Goal: Information Seeking & Learning: Learn about a topic

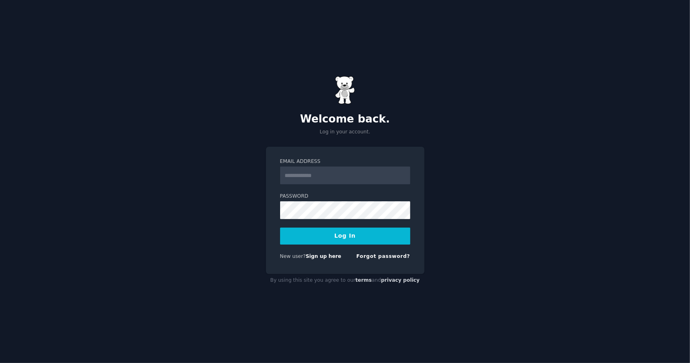
type input "**********"
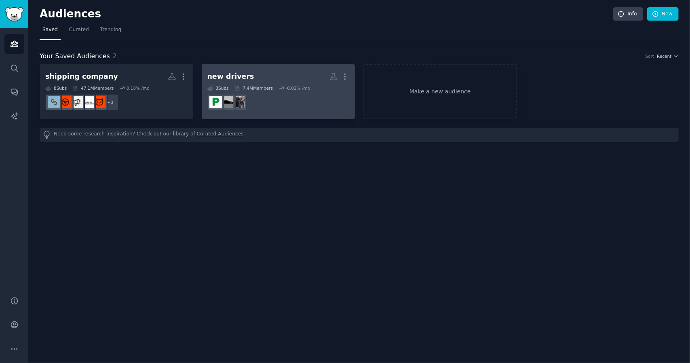
click at [306, 104] on dd at bounding box center [278, 102] width 142 height 23
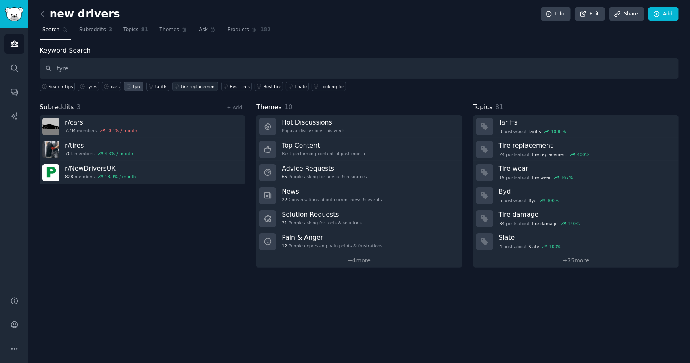
type input "tyre"
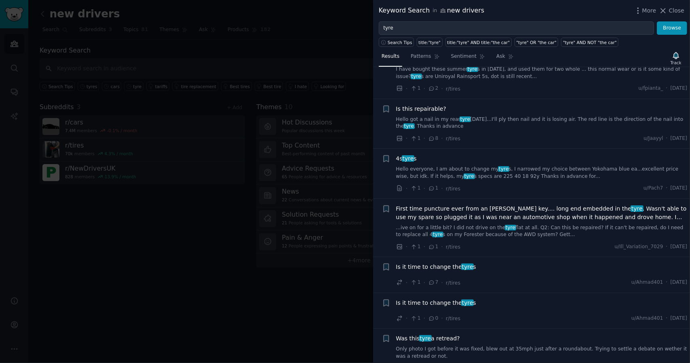
scroll to position [404, 0]
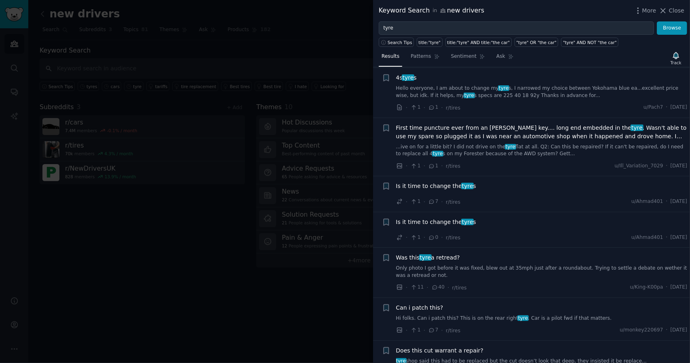
click at [430, 185] on span "Is it time to change the tyre s" at bounding box center [436, 186] width 80 height 8
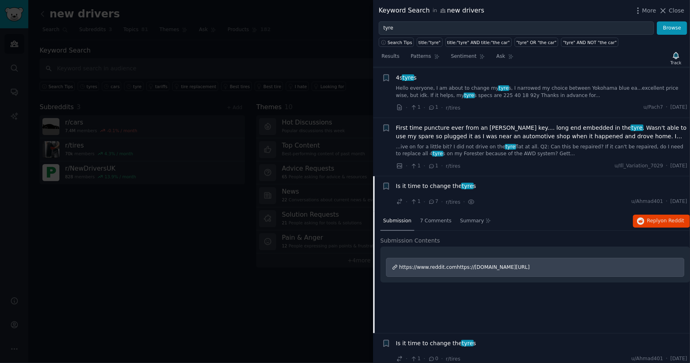
scroll to position [512, 0]
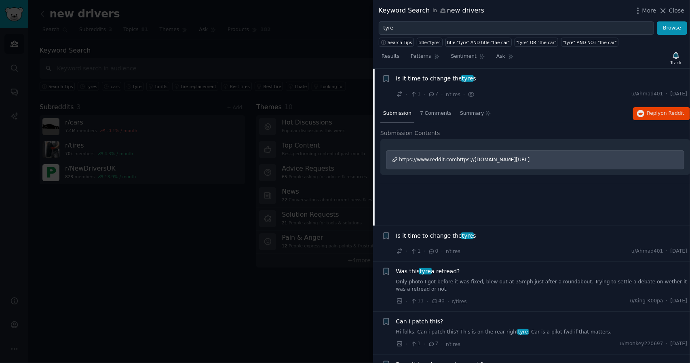
click at [445, 76] on span "Is it time to change the tyre s" at bounding box center [436, 78] width 80 height 8
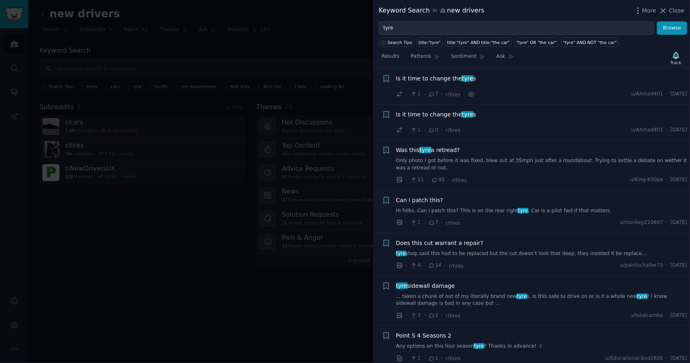
click at [445, 76] on span "Is it time to change the tyre s" at bounding box center [436, 78] width 80 height 8
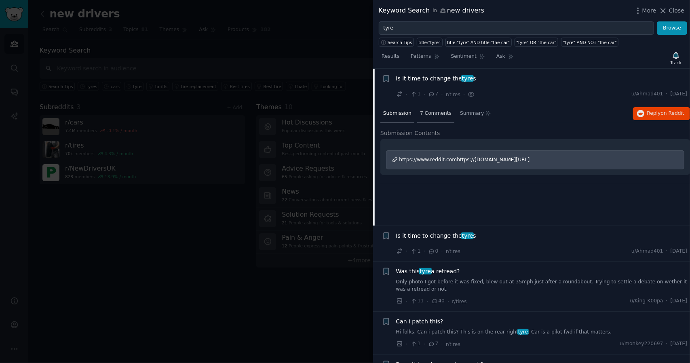
click at [431, 110] on span "7 Comments" at bounding box center [436, 113] width 32 height 7
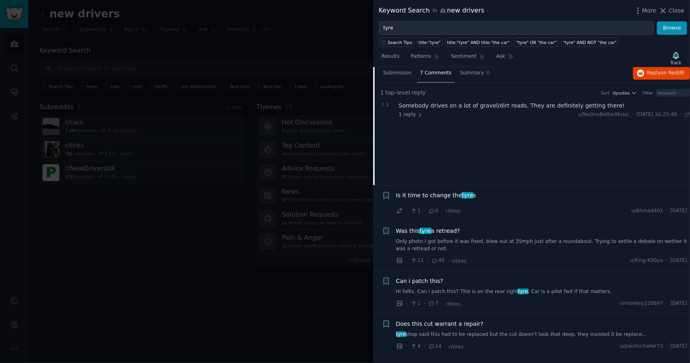
scroll to position [471, 0]
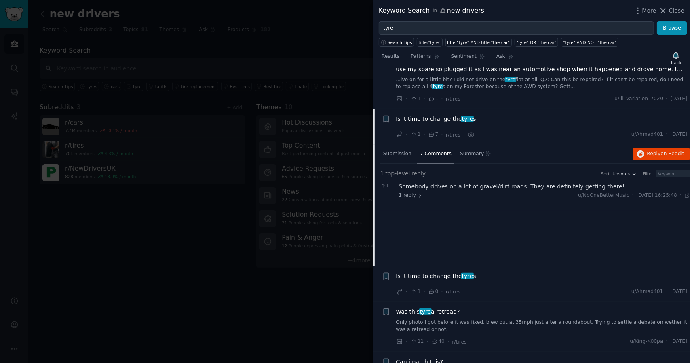
click at [434, 120] on span "Is it time to change the tyre s" at bounding box center [436, 119] width 80 height 8
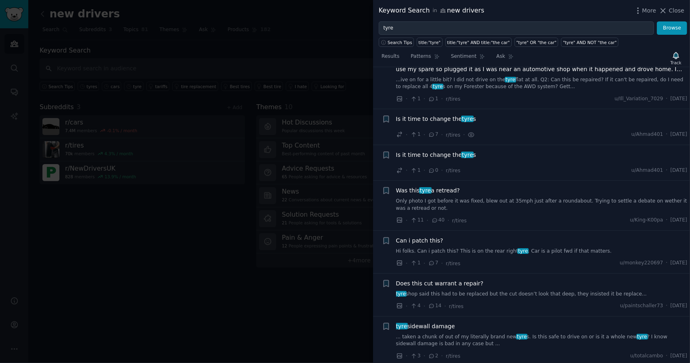
scroll to position [512, 0]
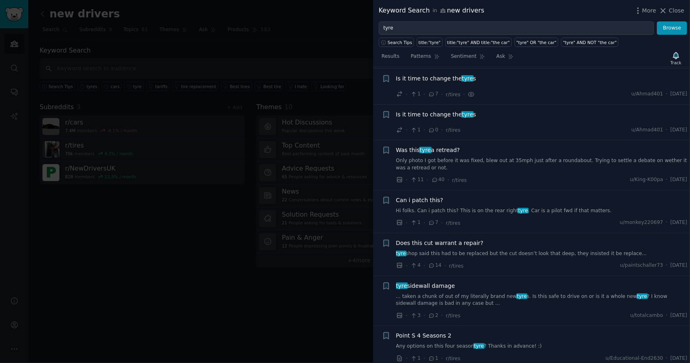
click at [436, 116] on div "Is it time to change the tyre s" at bounding box center [541, 115] width 291 height 11
click at [438, 112] on span "Is it time to change the tyre s" at bounding box center [436, 114] width 80 height 8
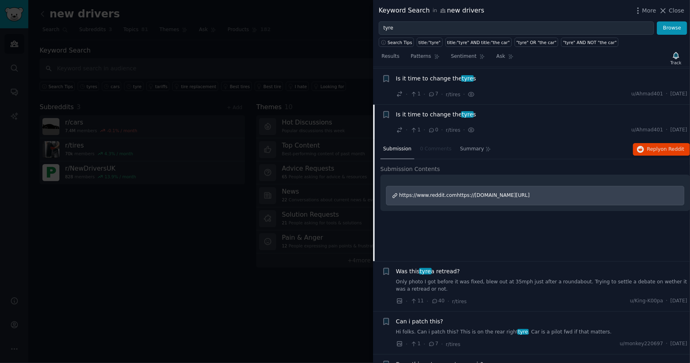
scroll to position [547, 0]
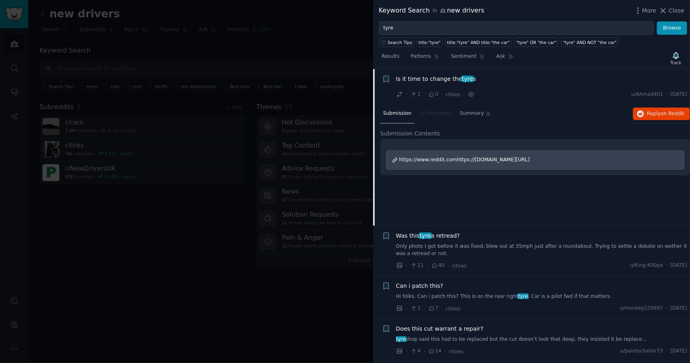
click at [438, 112] on nav "Submission 0 Comments Summary" at bounding box center [437, 113] width 114 height 19
click at [434, 75] on span "Is it time to change the tyre s" at bounding box center [436, 79] width 80 height 8
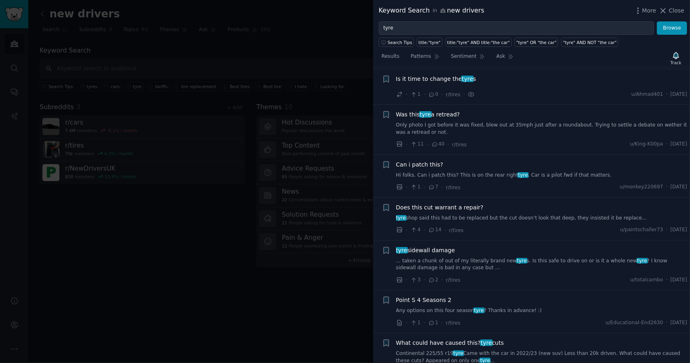
scroll to position [466, 0]
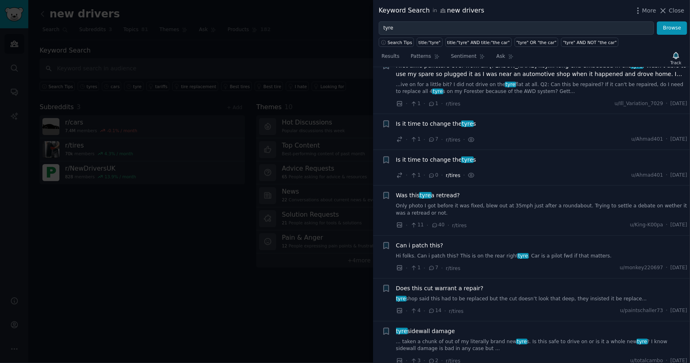
click at [449, 174] on span "r/tires" at bounding box center [453, 176] width 15 height 6
click at [446, 175] on span "r/tires" at bounding box center [453, 176] width 15 height 6
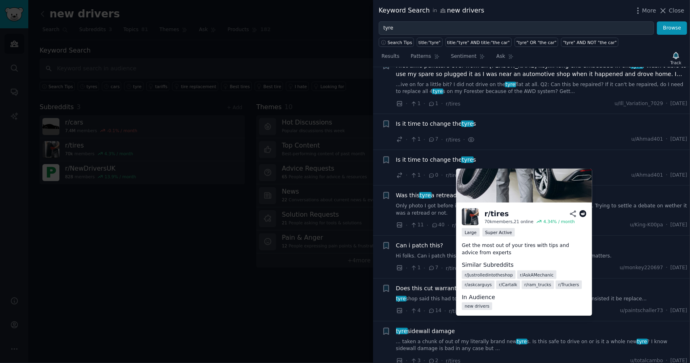
click at [574, 214] on icon at bounding box center [572, 213] width 7 height 7
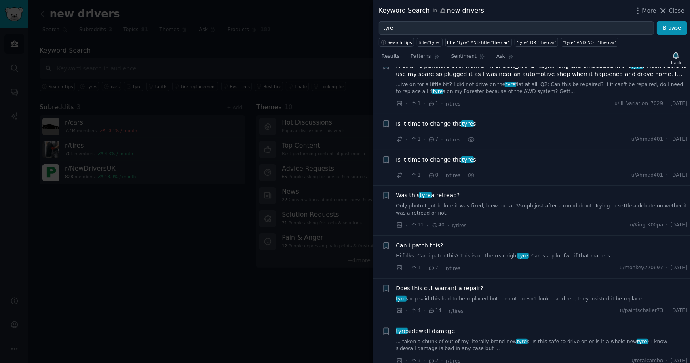
click at [344, 301] on div at bounding box center [345, 181] width 690 height 363
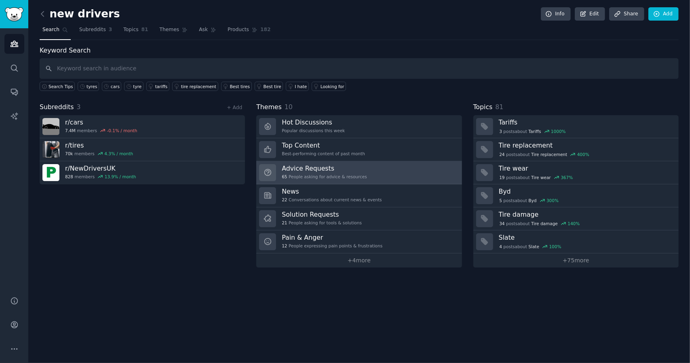
click at [334, 174] on div "65 People asking for advice & resources" at bounding box center [324, 177] width 85 height 6
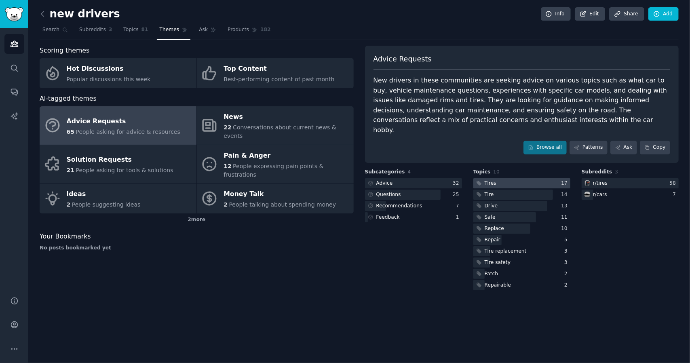
click at [502, 178] on div at bounding box center [521, 183] width 97 height 10
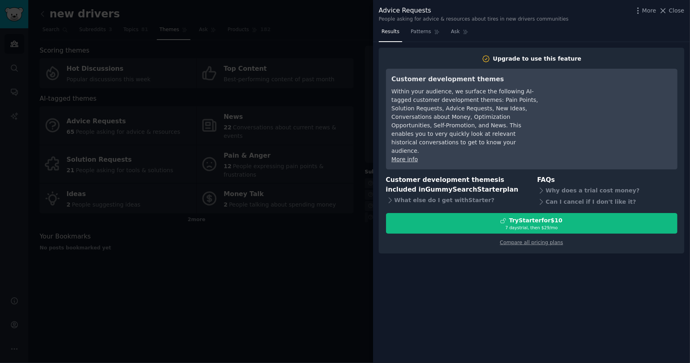
click at [363, 247] on div at bounding box center [345, 181] width 690 height 363
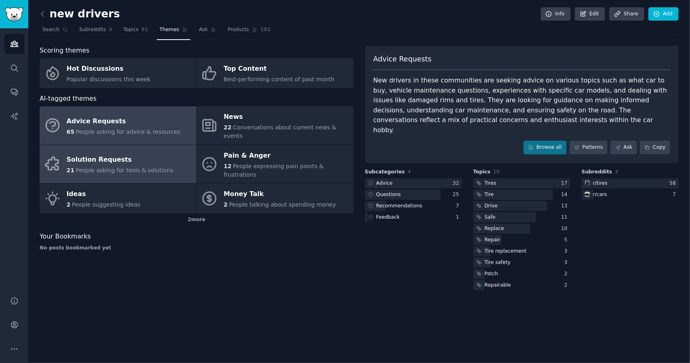
click at [166, 148] on link "Solution Requests 21 People asking for tools & solutions" at bounding box center [118, 164] width 157 height 38
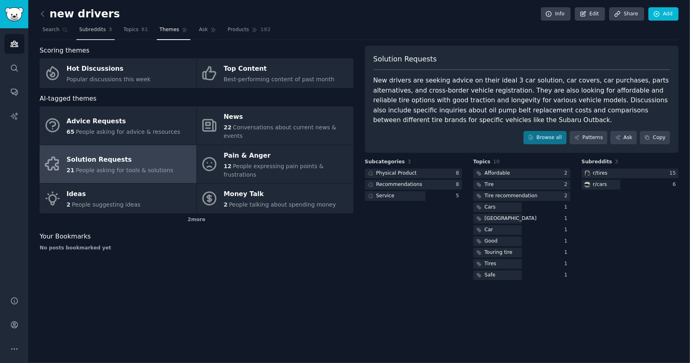
click at [91, 27] on span "Subreddits" at bounding box center [92, 29] width 27 height 7
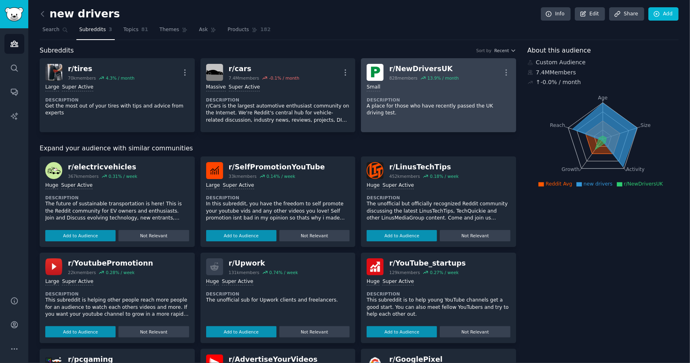
click at [401, 89] on div "Small" at bounding box center [439, 88] width 144 height 8
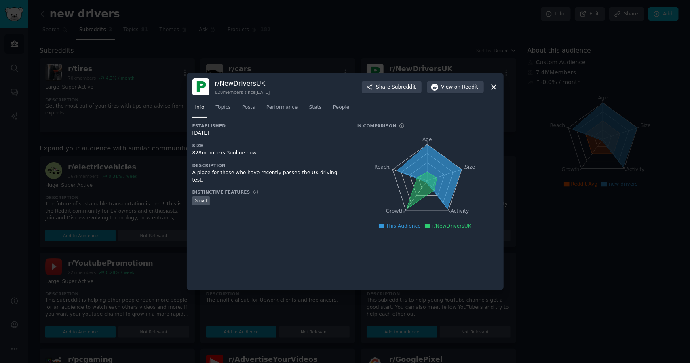
click at [496, 89] on icon at bounding box center [493, 87] width 8 height 8
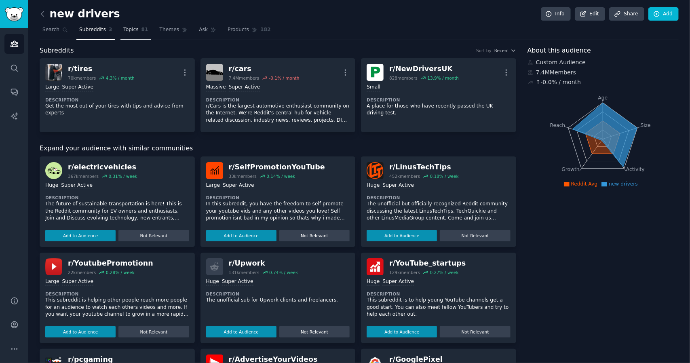
click at [141, 26] on link "Topics 81" at bounding box center [135, 31] width 30 height 17
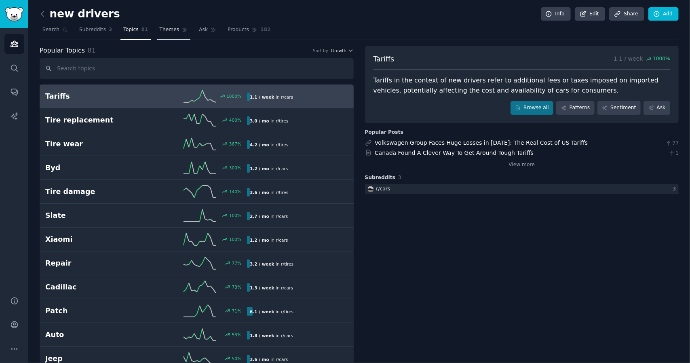
click at [168, 29] on span "Themes" at bounding box center [170, 29] width 20 height 7
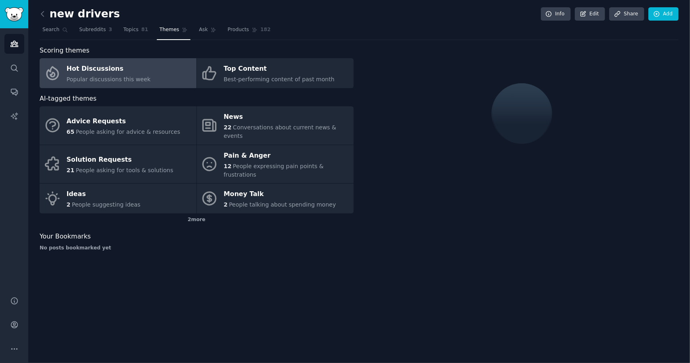
click at [77, 11] on h2 "new drivers" at bounding box center [80, 14] width 80 height 13
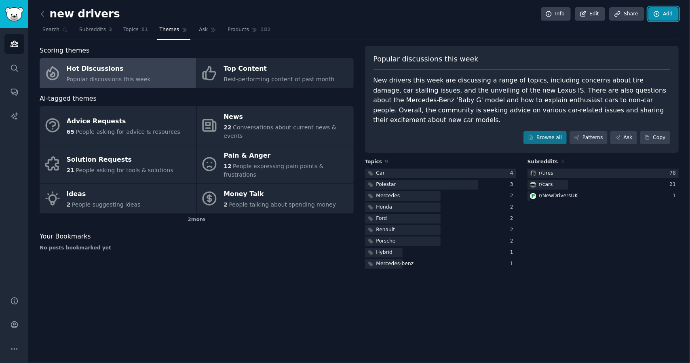
click at [664, 14] on link "Add" at bounding box center [663, 14] width 30 height 14
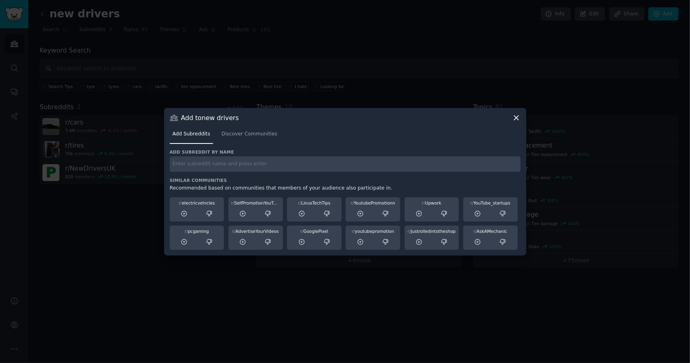
click at [236, 169] on input "text" at bounding box center [345, 164] width 351 height 16
type input "/"
type input "r/tires"
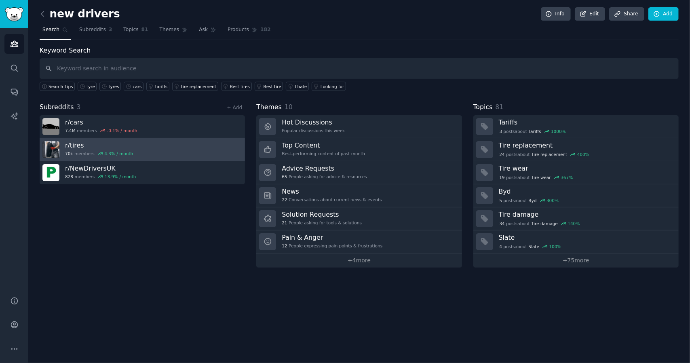
click at [159, 144] on link "r/ tires 70k members 4.3 % / month" at bounding box center [142, 149] width 205 height 23
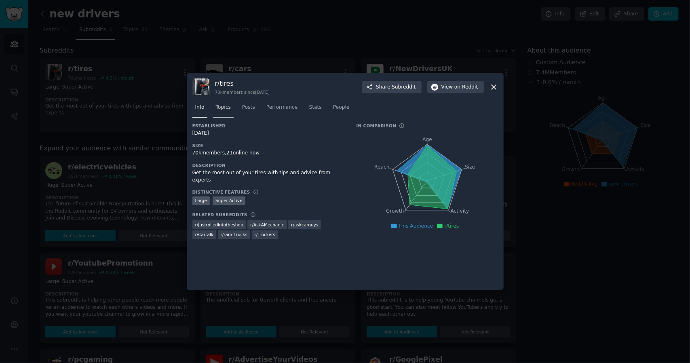
click at [220, 106] on span "Topics" at bounding box center [223, 107] width 15 height 7
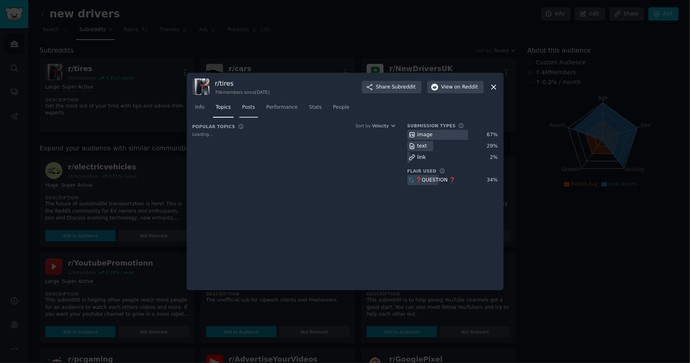
click at [253, 105] on link "Posts" at bounding box center [248, 109] width 19 height 17
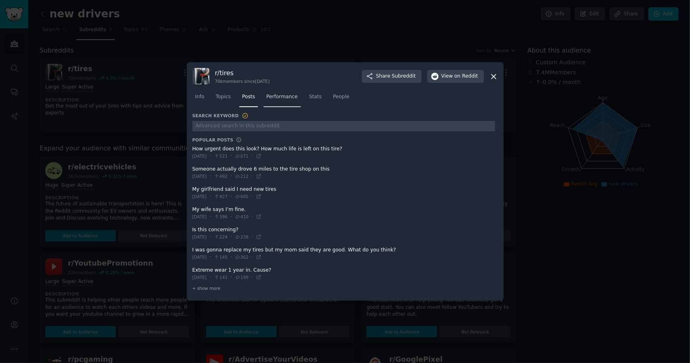
click at [287, 100] on span "Performance" at bounding box center [282, 96] width 32 height 7
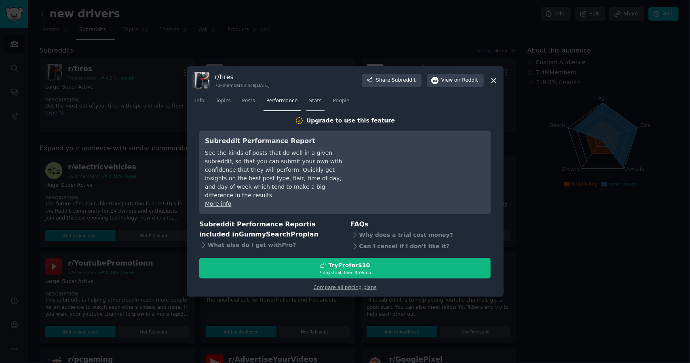
click at [309, 105] on span "Stats" at bounding box center [315, 100] width 13 height 7
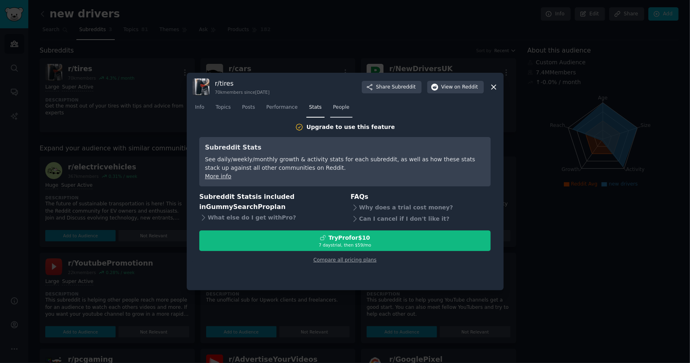
click at [338, 108] on span "People" at bounding box center [341, 107] width 17 height 7
click at [491, 86] on icon at bounding box center [493, 87] width 8 height 8
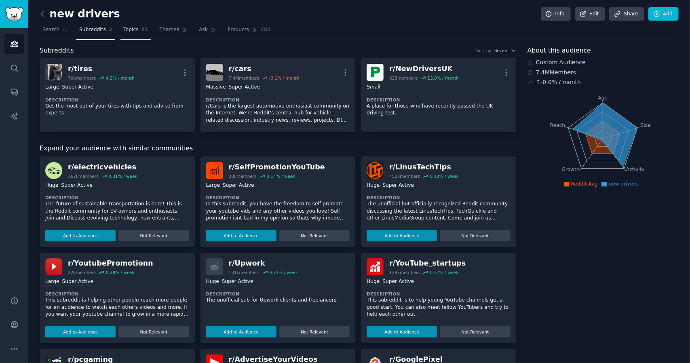
click at [123, 31] on span "Topics" at bounding box center [130, 29] width 15 height 7
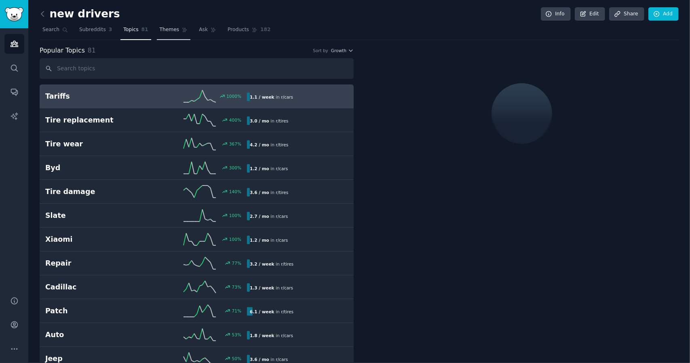
click at [170, 32] on link "Themes" at bounding box center [174, 31] width 34 height 17
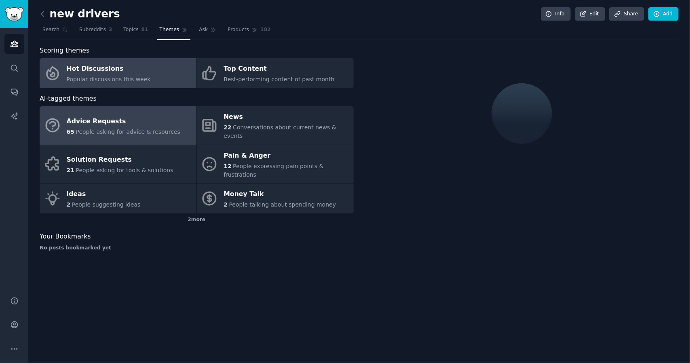
click at [126, 115] on div "Advice Requests" at bounding box center [124, 121] width 114 height 13
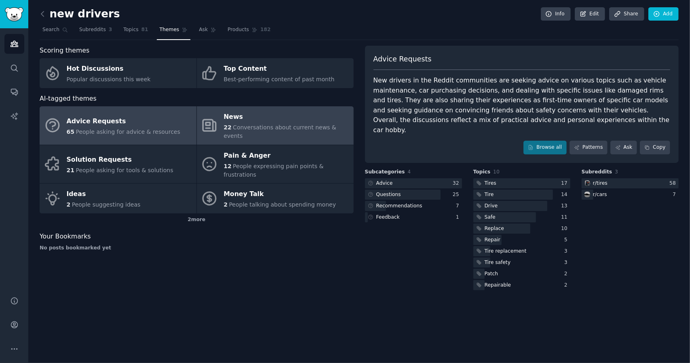
click at [282, 119] on div "News" at bounding box center [286, 117] width 126 height 13
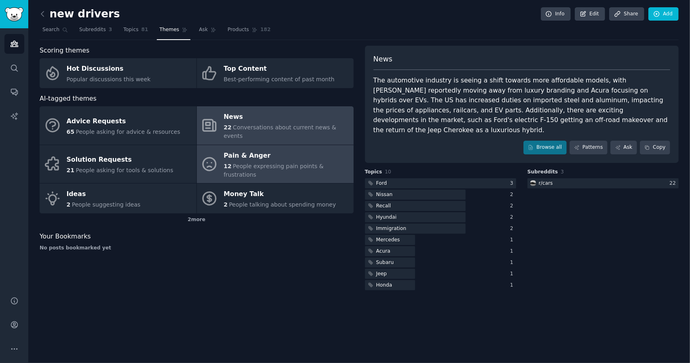
click at [238, 163] on span "People expressing pain points & frustrations" at bounding box center [273, 170] width 100 height 15
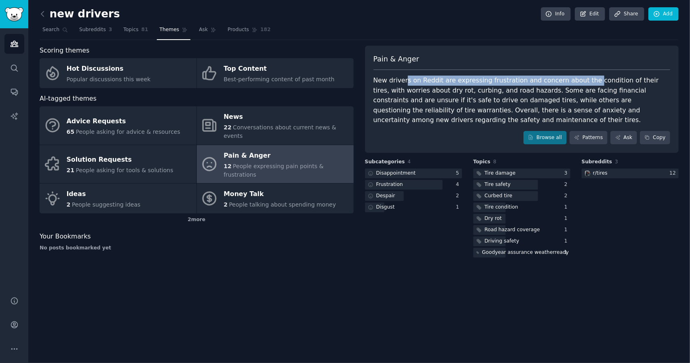
drag, startPoint x: 403, startPoint y: 77, endPoint x: 580, endPoint y: 82, distance: 177.5
click at [580, 82] on div "New drivers on Reddit are expressing frustration and concern about the conditio…" at bounding box center [521, 101] width 297 height 50
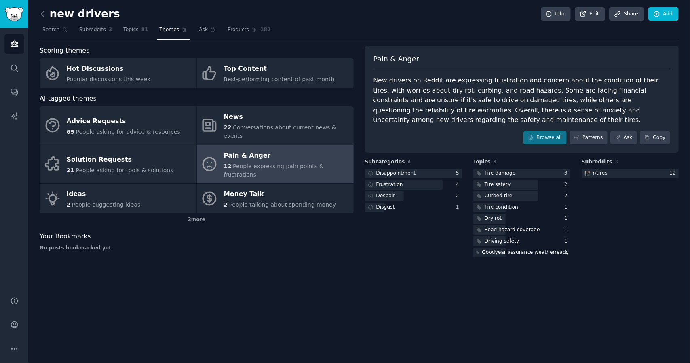
click at [626, 112] on div "New drivers on Reddit are expressing frustration and concern about the conditio…" at bounding box center [521, 101] width 297 height 50
drag, startPoint x: 629, startPoint y: 81, endPoint x: 468, endPoint y: 112, distance: 163.8
click at [457, 94] on div "New drivers on Reddit are expressing frustration and concern about the conditio…" at bounding box center [521, 101] width 297 height 50
drag, startPoint x: 470, startPoint y: 114, endPoint x: 467, endPoint y: 110, distance: 4.9
click at [469, 112] on div "New drivers on Reddit are expressing frustration and concern about the conditio…" at bounding box center [521, 101] width 297 height 50
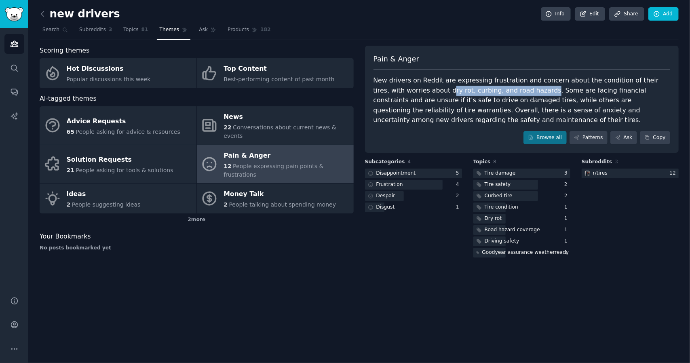
drag, startPoint x: 416, startPoint y: 89, endPoint x: 508, endPoint y: 90, distance: 91.3
click at [508, 90] on div "New drivers on Reddit are expressing frustration and concern about the conditio…" at bounding box center [521, 101] width 297 height 50
drag, startPoint x: 514, startPoint y: 105, endPoint x: 512, endPoint y: 94, distance: 11.2
click at [513, 103] on div "New drivers on Reddit are expressing frustration and concern about the conditio…" at bounding box center [521, 101] width 297 height 50
drag, startPoint x: 508, startPoint y: 88, endPoint x: 468, endPoint y: 89, distance: 40.4
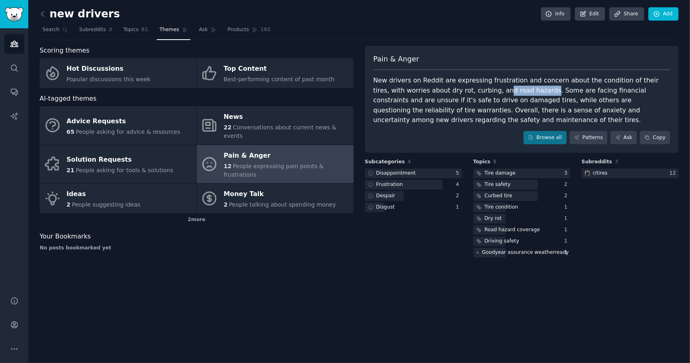
click at [468, 89] on div "New drivers on Reddit are expressing frustration and concern about the conditio…" at bounding box center [521, 101] width 297 height 50
click at [580, 89] on div "New drivers on Reddit are expressing frustration and concern about the conditio…" at bounding box center [521, 101] width 297 height 50
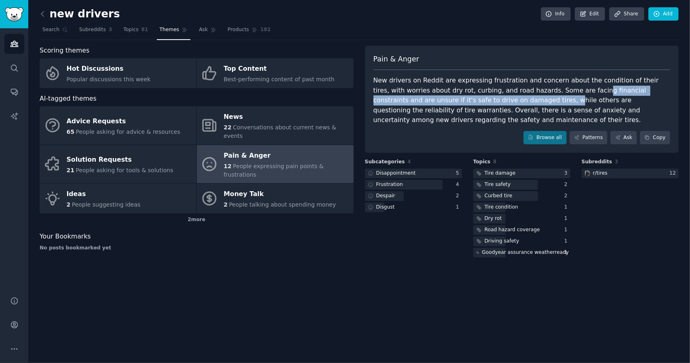
drag, startPoint x: 554, startPoint y: 92, endPoint x: 475, endPoint y: 99, distance: 79.5
click at [475, 99] on div "New drivers on Reddit are expressing frustration and concern about the conditio…" at bounding box center [521, 101] width 297 height 50
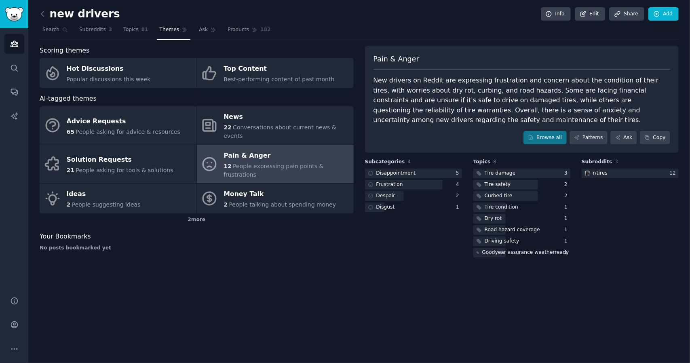
click at [515, 111] on div "New drivers on Reddit are expressing frustration and concern about the conditio…" at bounding box center [521, 101] width 297 height 50
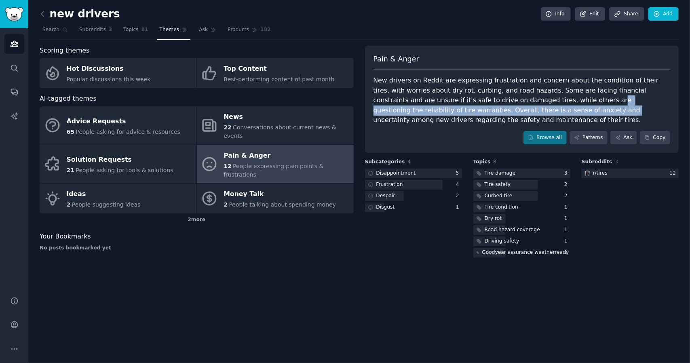
drag, startPoint x: 514, startPoint y: 96, endPoint x: 461, endPoint y: 108, distance: 54.6
click at [461, 108] on div "New drivers on Reddit are expressing frustration and concern about the conditio…" at bounding box center [521, 101] width 297 height 50
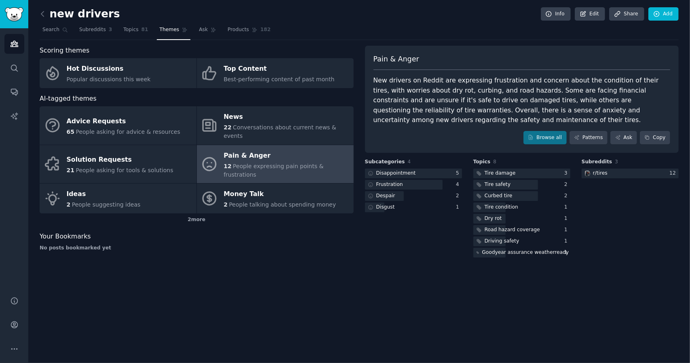
click at [533, 108] on div "New drivers on Reddit are expressing frustration and concern about the conditio…" at bounding box center [521, 101] width 297 height 50
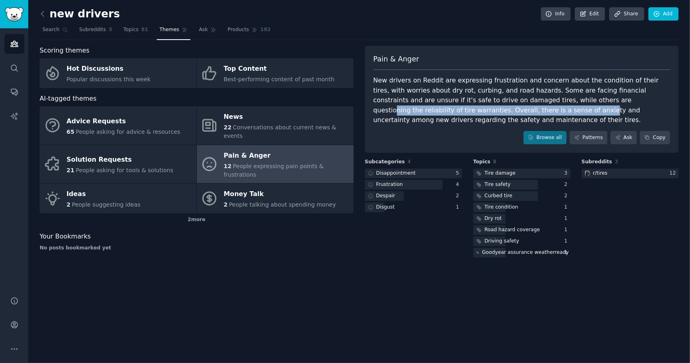
drag, startPoint x: 538, startPoint y: 100, endPoint x: 440, endPoint y: 114, distance: 98.8
click at [440, 114] on div "New drivers on Reddit are expressing frustration and concern about the conditio…" at bounding box center [521, 101] width 297 height 50
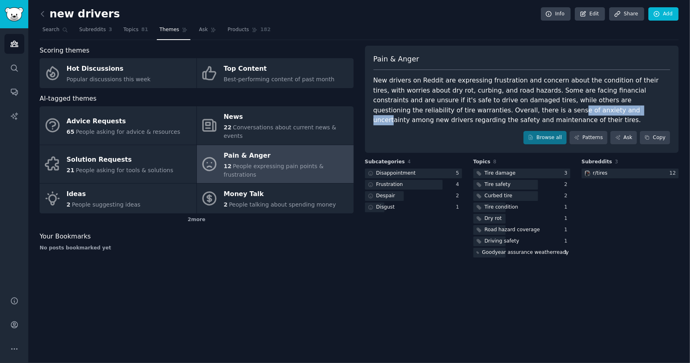
drag, startPoint x: 414, startPoint y: 111, endPoint x: 476, endPoint y: 113, distance: 62.3
click at [476, 113] on div "New drivers on Reddit are expressing frustration and concern about the conditio…" at bounding box center [521, 101] width 297 height 50
click at [480, 119] on div "New drivers on Reddit are expressing frustration and concern about the conditio…" at bounding box center [521, 101] width 297 height 50
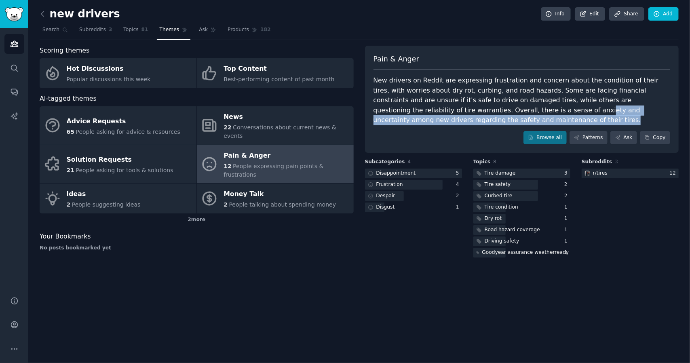
drag, startPoint x: 437, startPoint y: 111, endPoint x: 522, endPoint y: 116, distance: 84.6
click at [522, 116] on div "New drivers on Reddit are expressing frustration and concern about the conditio…" at bounding box center [521, 101] width 297 height 50
click at [465, 116] on div "New drivers on Reddit are expressing frustration and concern about the conditio…" at bounding box center [521, 101] width 297 height 50
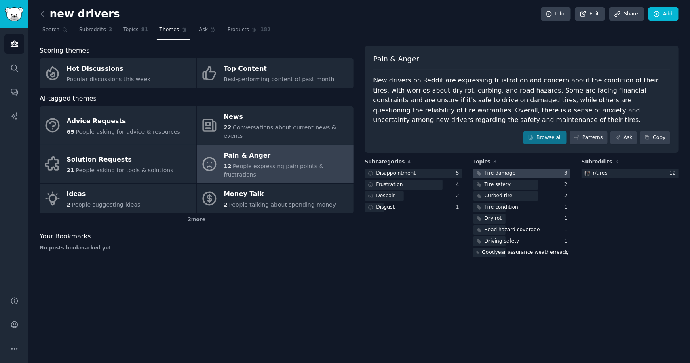
click at [510, 171] on div "Tire damage" at bounding box center [500, 173] width 31 height 7
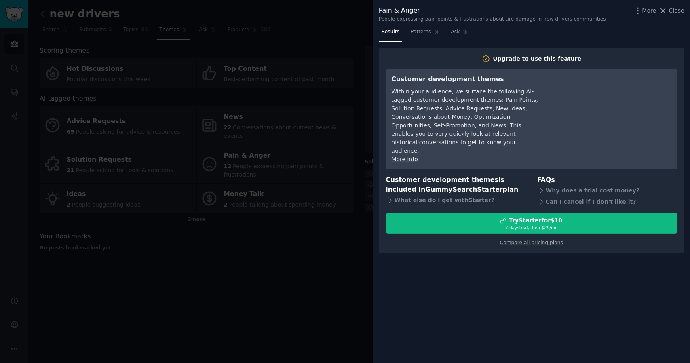
click at [330, 256] on div at bounding box center [345, 181] width 690 height 363
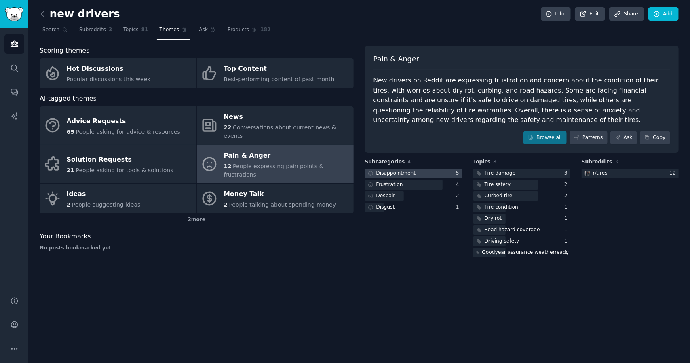
click at [422, 171] on div at bounding box center [413, 174] width 97 height 10
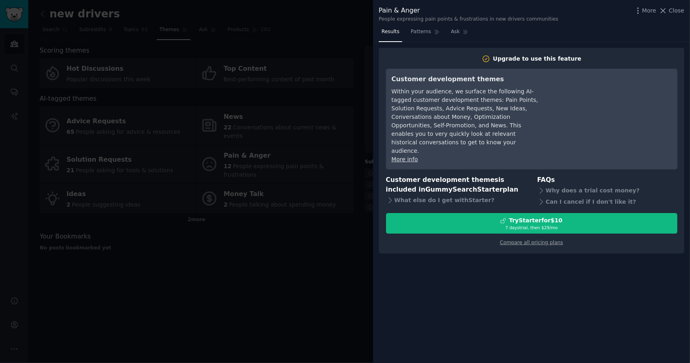
click at [289, 272] on div at bounding box center [345, 181] width 690 height 363
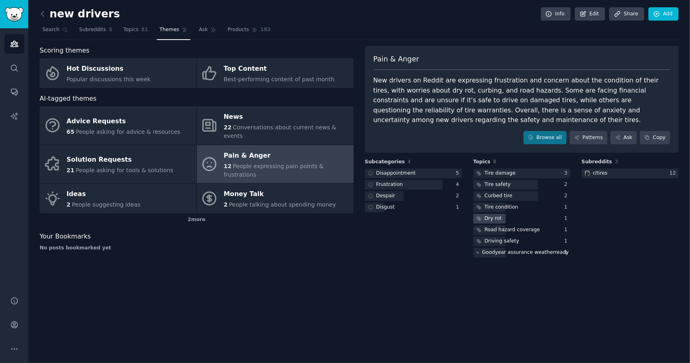
click at [500, 215] on div "Dry rot" at bounding box center [488, 219] width 30 height 10
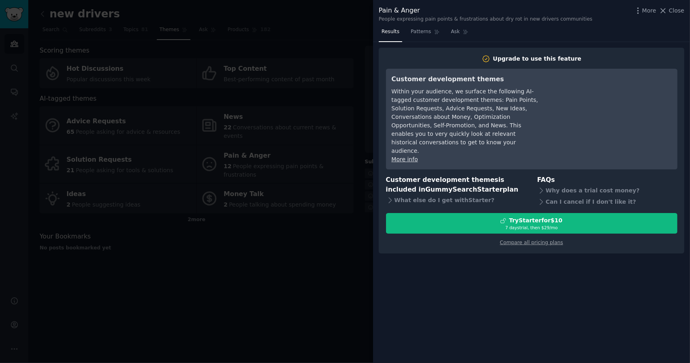
click at [337, 271] on div at bounding box center [345, 181] width 690 height 363
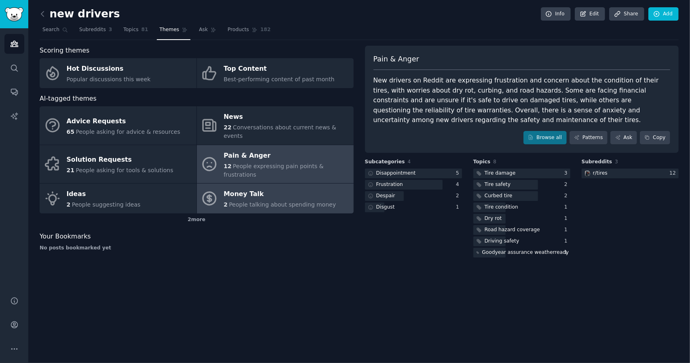
click at [253, 188] on div "Money Talk" at bounding box center [279, 194] width 112 height 13
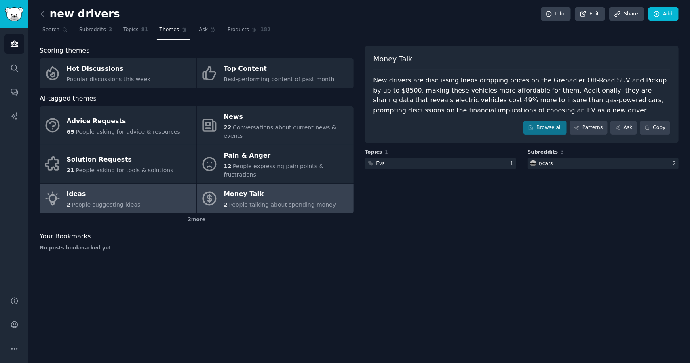
click at [111, 188] on div "Ideas" at bounding box center [104, 194] width 74 height 13
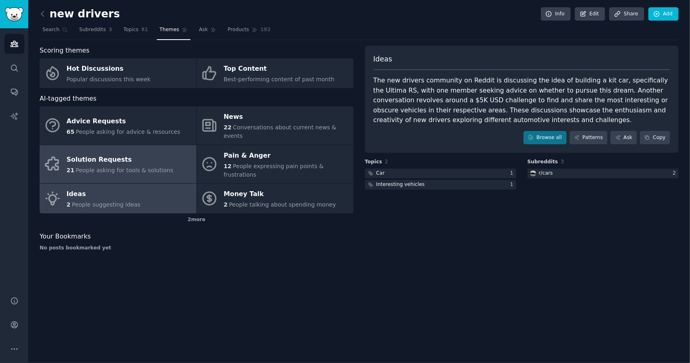
click at [123, 154] on div "Solution Requests" at bounding box center [120, 160] width 107 height 13
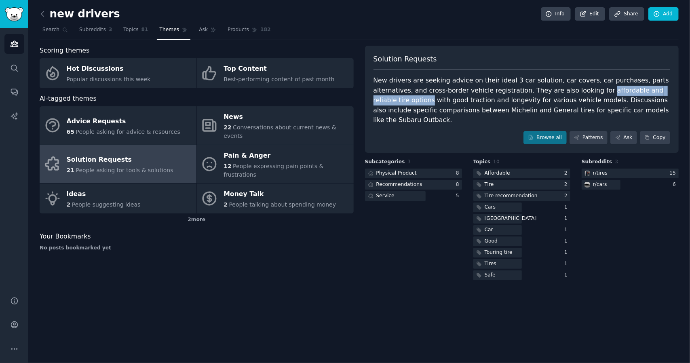
drag, startPoint x: 551, startPoint y: 90, endPoint x: 649, endPoint y: 94, distance: 97.5
click at [648, 92] on div "New drivers are seeking advice on their ideal 3 car solution, car covers, car p…" at bounding box center [521, 101] width 297 height 50
copy div "affordable and reliable tire options"
click at [634, 85] on div "New drivers are seeking advice on their ideal 3 car solution, car covers, car p…" at bounding box center [521, 101] width 297 height 50
drag, startPoint x: 551, startPoint y: 91, endPoint x: 647, endPoint y: 92, distance: 96.2
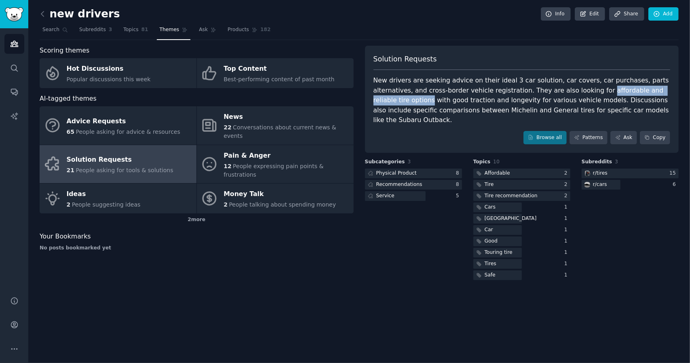
click at [648, 93] on div "New drivers are seeking advice on their ideal 3 car solution, car covers, car p…" at bounding box center [521, 101] width 297 height 50
copy div "affordable and reliable tire options"
click at [631, 87] on div "New drivers are seeking advice on their ideal 3 car solution, car covers, car p…" at bounding box center [521, 101] width 297 height 50
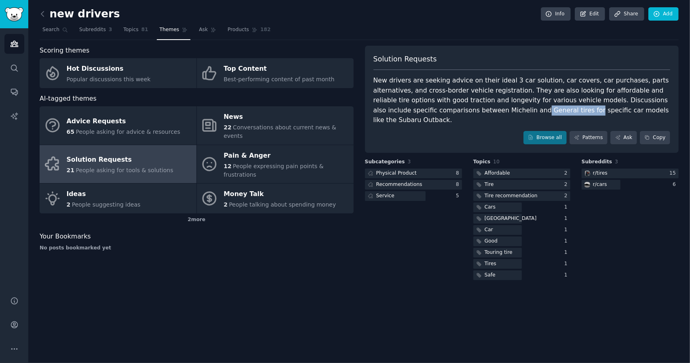
drag, startPoint x: 433, startPoint y: 113, endPoint x: 482, endPoint y: 112, distance: 48.5
click at [482, 112] on div "New drivers are seeking advice on their ideal 3 car solution, car covers, car p…" at bounding box center [521, 101] width 297 height 50
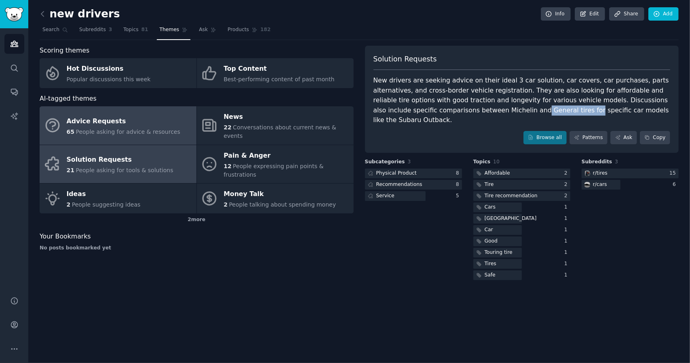
click at [138, 129] on span "People asking for advice & resources" at bounding box center [128, 132] width 104 height 6
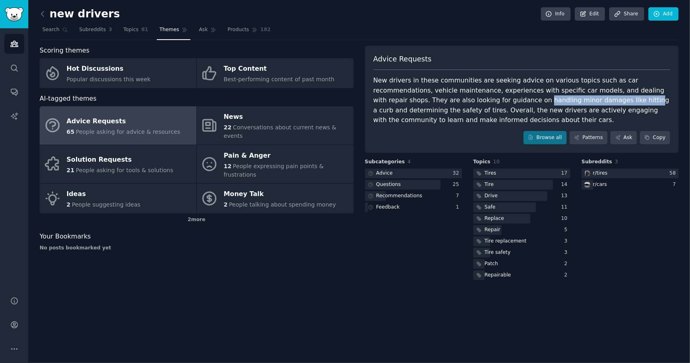
drag, startPoint x: 456, startPoint y: 100, endPoint x: 555, endPoint y: 102, distance: 98.6
click at [544, 100] on div "New drivers in these communities are seeking advice on various topics such as c…" at bounding box center [521, 101] width 297 height 50
click at [569, 101] on div "New drivers in these communities are seeking advice on various topics such as c…" at bounding box center [521, 101] width 297 height 50
drag, startPoint x: 443, startPoint y: 99, endPoint x: 665, endPoint y: 101, distance: 222.3
click at [665, 101] on div "New drivers in these communities are seeking advice on various topics such as c…" at bounding box center [521, 101] width 297 height 50
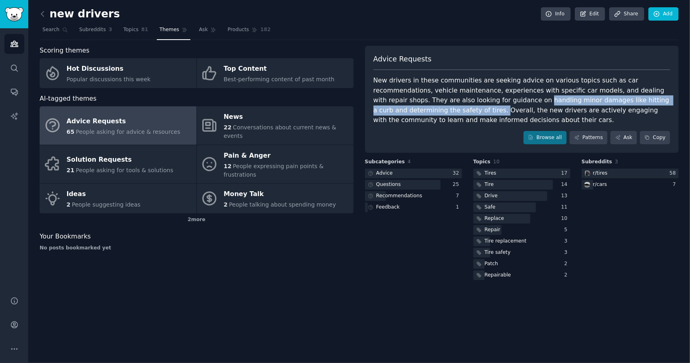
copy div "handling minor damages like hitting a curb and determining the safety of tires."
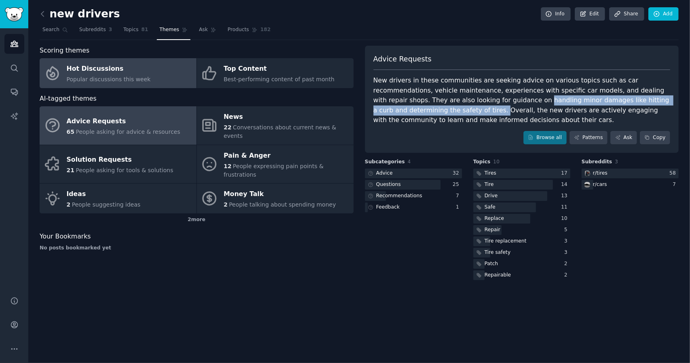
click at [105, 84] on link "Hot Discussions Popular discussions this week" at bounding box center [118, 73] width 157 height 30
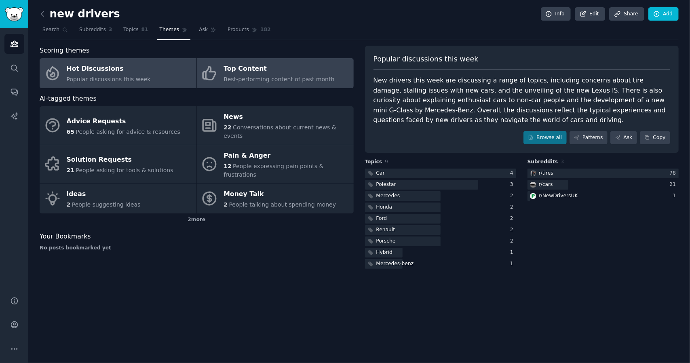
click at [265, 78] on span "Best-performing content of past month" at bounding box center [278, 79] width 111 height 6
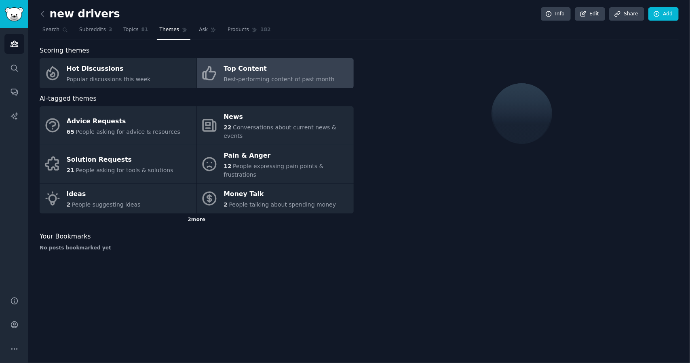
click at [198, 213] on div "2 more" at bounding box center [197, 219] width 314 height 13
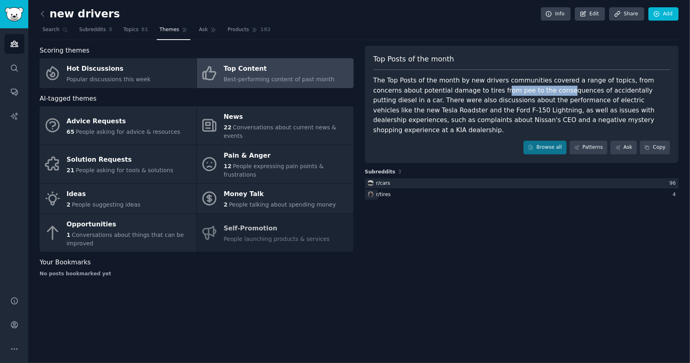
drag, startPoint x: 450, startPoint y: 93, endPoint x: 509, endPoint y: 87, distance: 59.2
click at [509, 87] on div "The Top Posts of the month by new drivers communities covered a range of topics…" at bounding box center [521, 105] width 297 height 59
click at [511, 106] on div "The Top Posts of the month by new drivers communities covered a range of topics…" at bounding box center [521, 105] width 297 height 59
drag, startPoint x: 386, startPoint y: 91, endPoint x: 472, endPoint y: 89, distance: 86.5
click at [472, 89] on div "The Top Posts of the month by new drivers communities covered a range of topics…" at bounding box center [521, 105] width 297 height 59
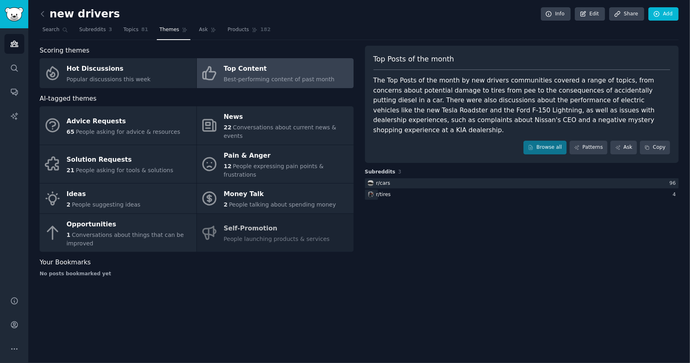
click at [489, 93] on div "The Top Posts of the month by new drivers communities covered a range of topics…" at bounding box center [521, 105] width 297 height 59
drag, startPoint x: 555, startPoint y: 89, endPoint x: 617, endPoint y: 88, distance: 61.9
click at [615, 88] on div "The Top Posts of the month by new drivers communities covered a range of topics…" at bounding box center [521, 105] width 297 height 59
click at [620, 91] on div "The Top Posts of the month by new drivers communities covered a range of topics…" at bounding box center [521, 105] width 297 height 59
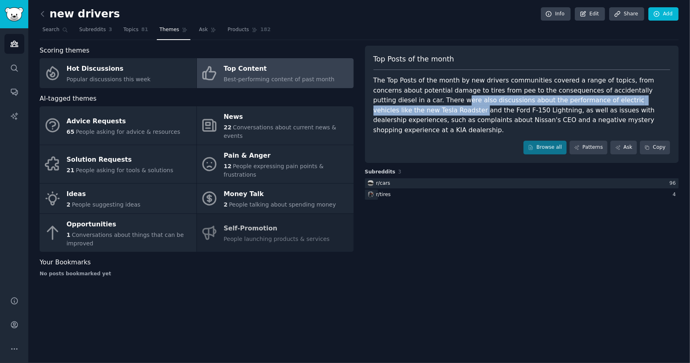
drag, startPoint x: 659, startPoint y: 89, endPoint x: 613, endPoint y: 100, distance: 47.0
click at [617, 100] on div "The Top Posts of the month by new drivers communities covered a range of topics…" at bounding box center [521, 105] width 297 height 59
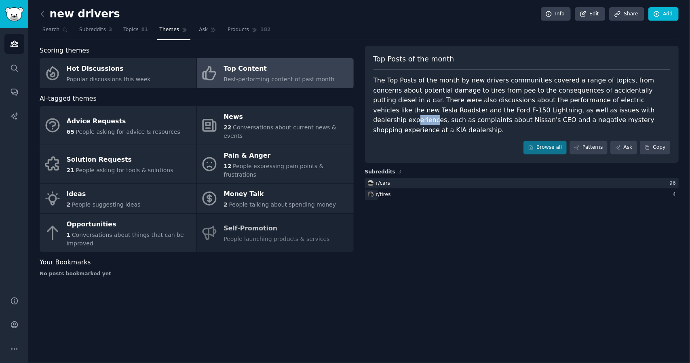
click at [487, 108] on div "The Top Posts of the month by new drivers communities covered a range of topics…" at bounding box center [521, 105] width 297 height 59
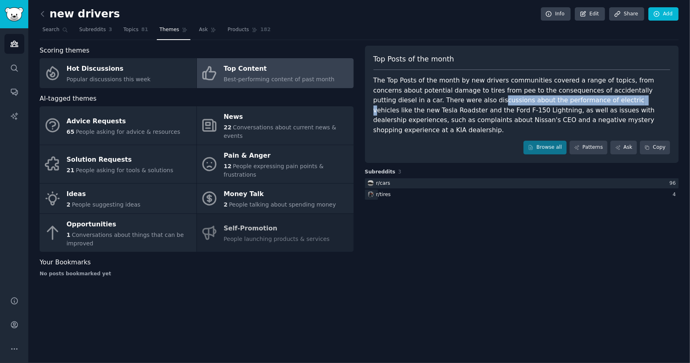
drag, startPoint x: 398, startPoint y: 102, endPoint x: 517, endPoint y: 101, distance: 119.6
click at [517, 101] on div "The Top Posts of the month by new drivers communities covered a range of topics…" at bounding box center [521, 105] width 297 height 59
click at [525, 103] on div "The Top Posts of the month by new drivers communities covered a range of topics…" at bounding box center [521, 105] width 297 height 59
drag, startPoint x: 420, startPoint y: 110, endPoint x: 456, endPoint y: 112, distance: 35.6
click at [456, 112] on div "The Top Posts of the month by new drivers communities covered a range of topics…" at bounding box center [521, 105] width 297 height 59
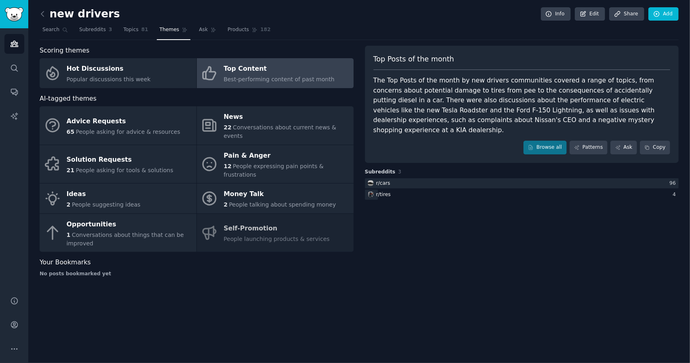
click at [473, 114] on div "The Top Posts of the month by new drivers communities covered a range of topics…" at bounding box center [521, 105] width 297 height 59
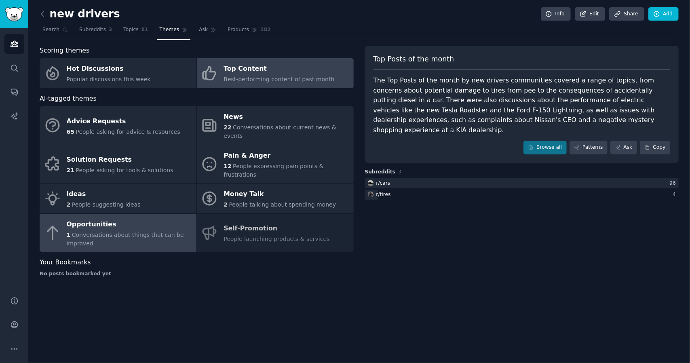
click at [108, 232] on span "Conversations about things that can be improved" at bounding box center [125, 239] width 117 height 15
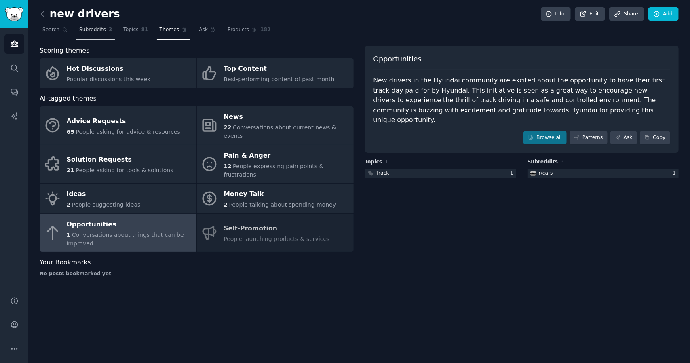
click at [93, 28] on span "Subreddits" at bounding box center [92, 29] width 27 height 7
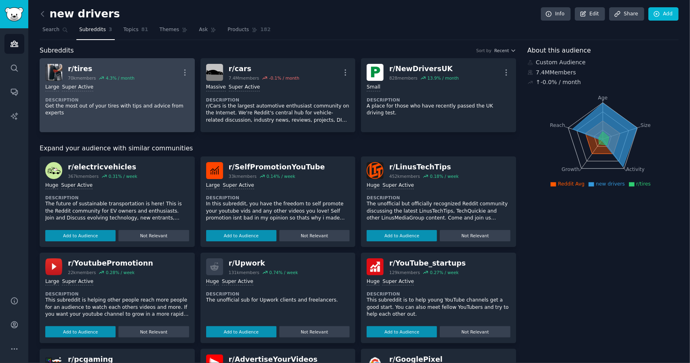
click at [136, 90] on div "Large Super Active" at bounding box center [117, 88] width 144 height 8
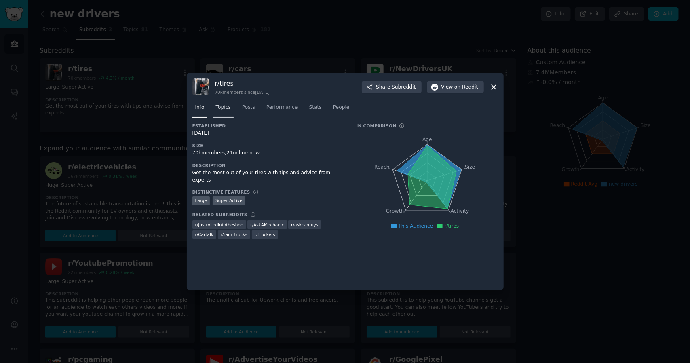
click at [230, 106] on link "Topics" at bounding box center [223, 109] width 21 height 17
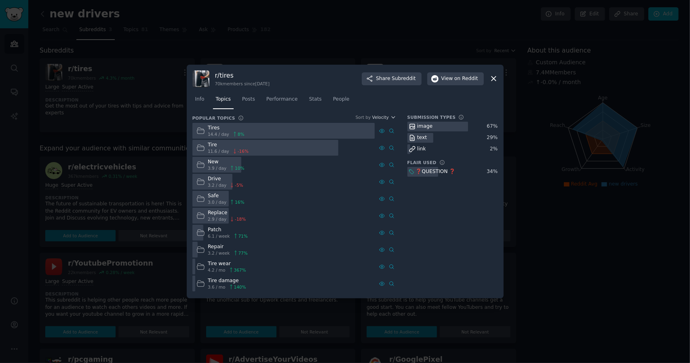
click at [228, 131] on div "Tires" at bounding box center [226, 127] width 37 height 7
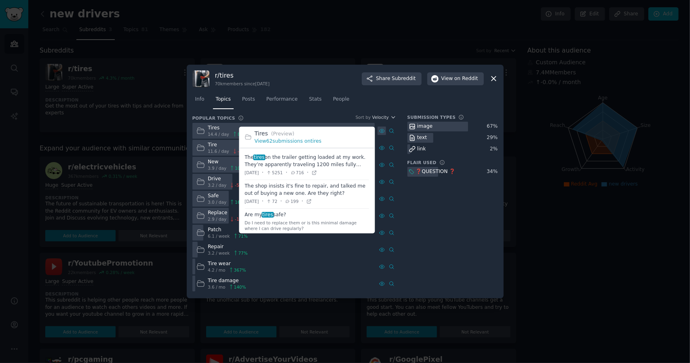
click at [380, 131] on icon at bounding box center [381, 131] width 5 height 4
click at [384, 131] on icon at bounding box center [382, 131] width 6 height 6
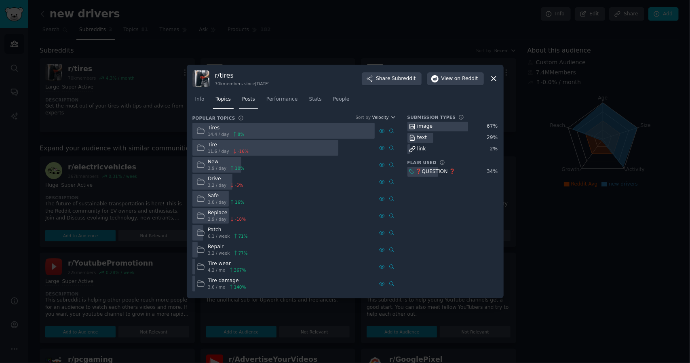
click at [245, 99] on span "Posts" at bounding box center [248, 99] width 13 height 7
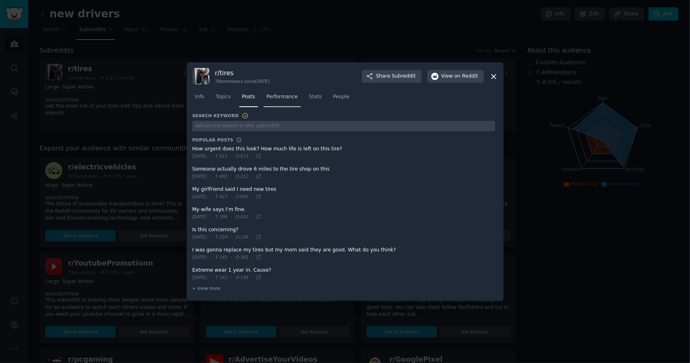
click at [276, 102] on link "Performance" at bounding box center [281, 99] width 37 height 17
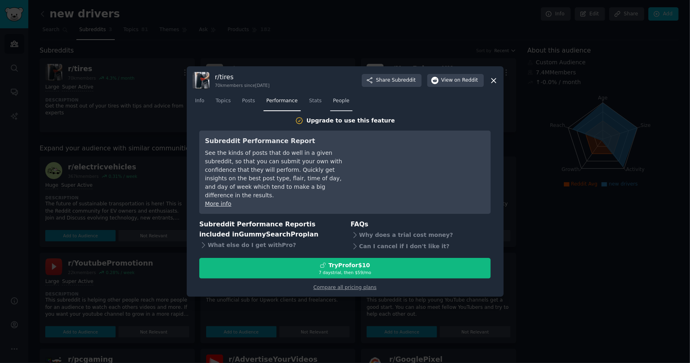
click at [338, 110] on link "People" at bounding box center [341, 103] width 22 height 17
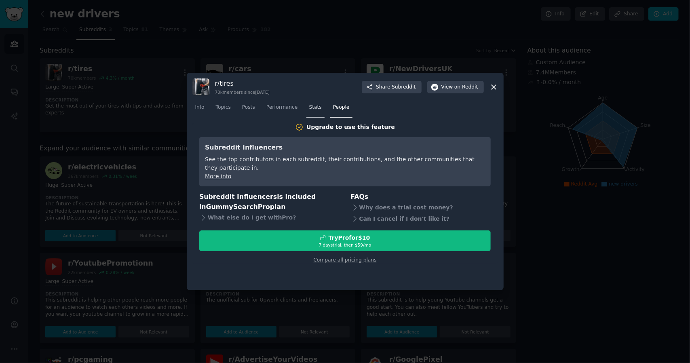
click at [309, 107] on span "Stats" at bounding box center [315, 107] width 13 height 7
click at [221, 105] on span "Topics" at bounding box center [223, 107] width 15 height 7
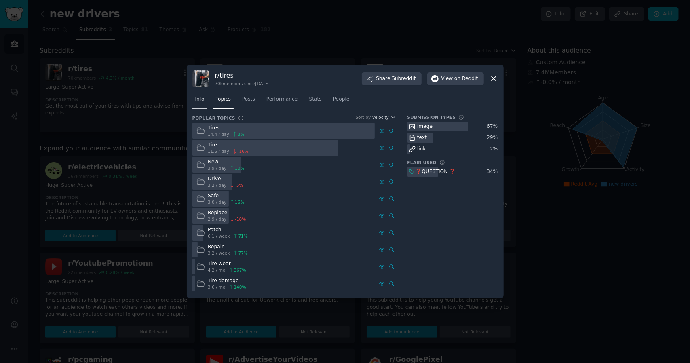
click at [202, 104] on link "Info" at bounding box center [199, 101] width 15 height 17
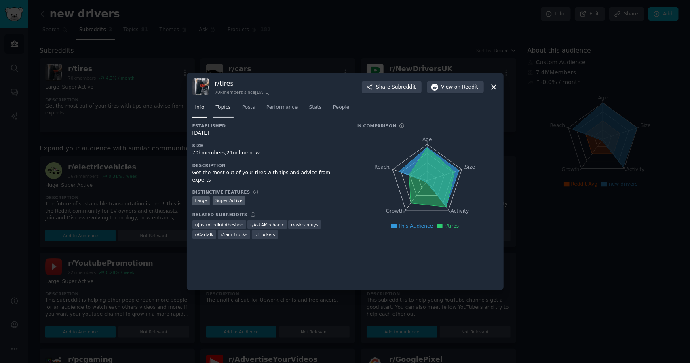
click at [222, 108] on span "Topics" at bounding box center [223, 107] width 15 height 7
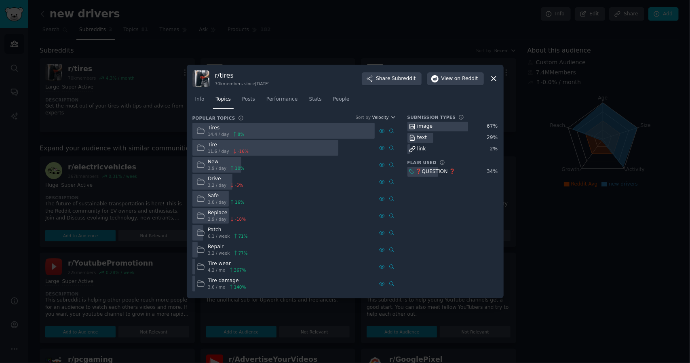
click at [215, 129] on div "Tires" at bounding box center [226, 127] width 37 height 7
click at [200, 134] on icon at bounding box center [200, 130] width 8 height 8
click at [200, 133] on icon at bounding box center [200, 131] width 7 height 6
click at [334, 133] on div at bounding box center [283, 131] width 183 height 16
click at [335, 133] on div at bounding box center [283, 131] width 183 height 16
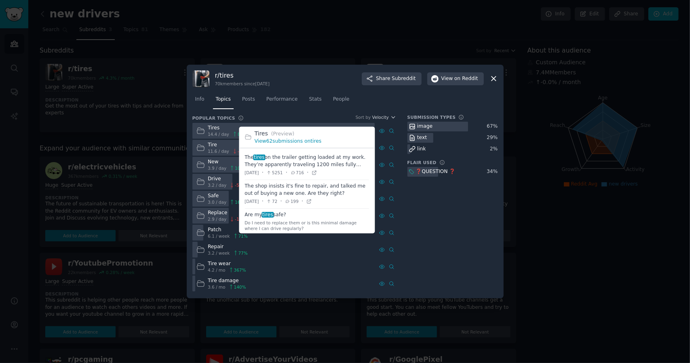
click at [280, 141] on link "View 62 submissions on tires" at bounding box center [288, 141] width 67 height 6
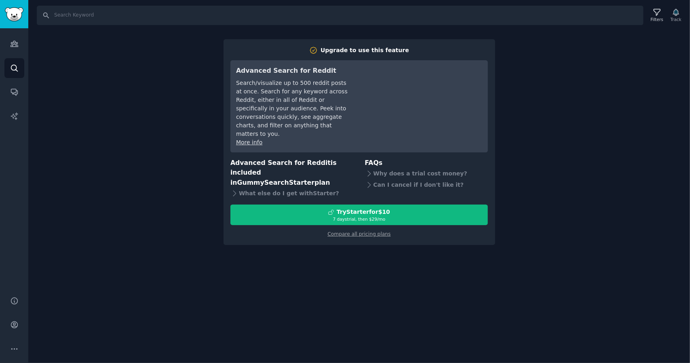
click at [140, 114] on div "Search Filters Track Upgrade to use this feature Advanced Search for Reddit Sea…" at bounding box center [359, 181] width 662 height 363
drag, startPoint x: 502, startPoint y: 113, endPoint x: 142, endPoint y: 57, distance: 363.7
click at [500, 113] on div "Search Filters Track Upgrade to use this feature Advanced Search for Reddit Sea…" at bounding box center [359, 181] width 662 height 363
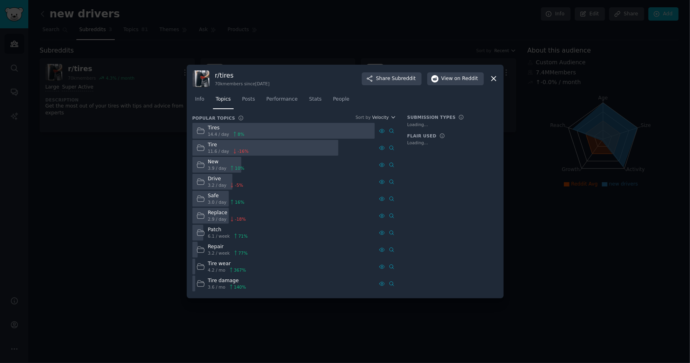
click at [154, 162] on div at bounding box center [345, 181] width 690 height 363
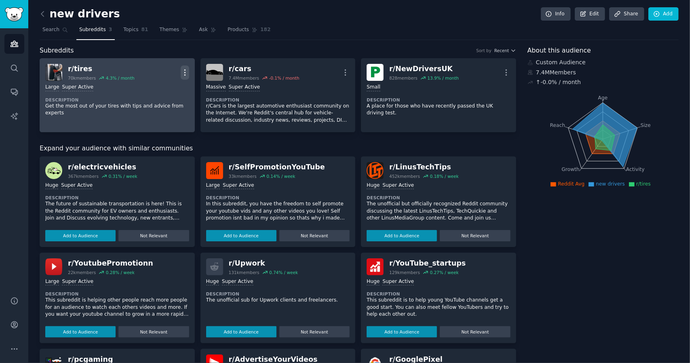
click at [183, 73] on icon "button" at bounding box center [185, 72] width 8 height 8
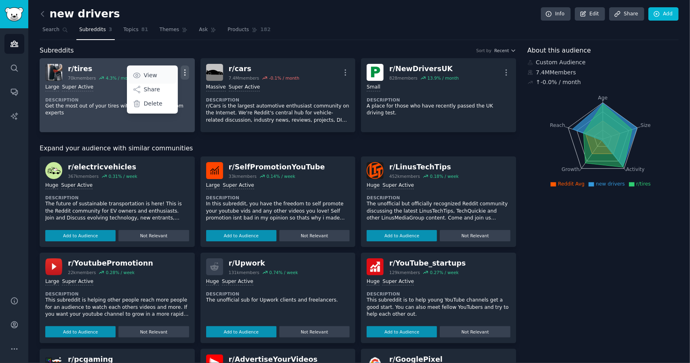
click at [154, 75] on p "View" at bounding box center [150, 75] width 13 height 8
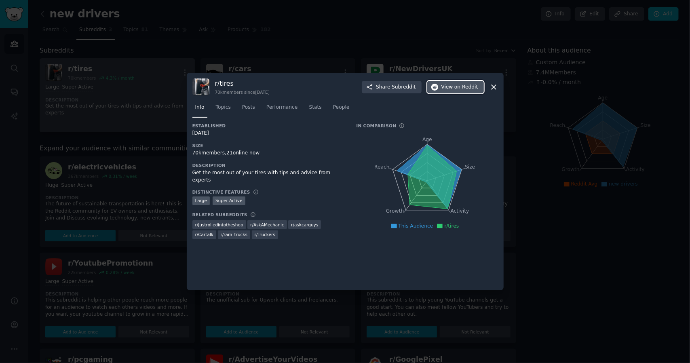
click at [454, 89] on span "View on Reddit" at bounding box center [459, 87] width 37 height 7
